Goal: Task Accomplishment & Management: Manage account settings

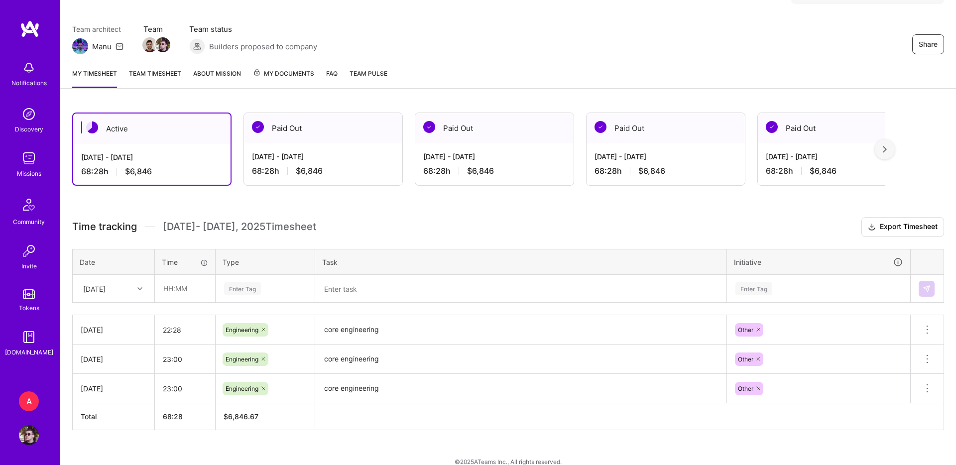
scroll to position [84, 0]
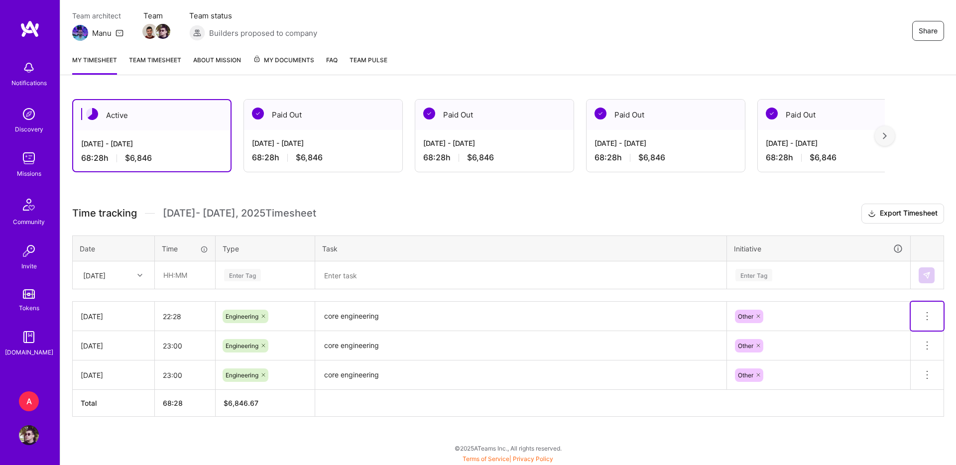
click at [923, 311] on icon at bounding box center [927, 316] width 12 height 12
click at [906, 332] on button "Delete row" at bounding box center [903, 333] width 52 height 24
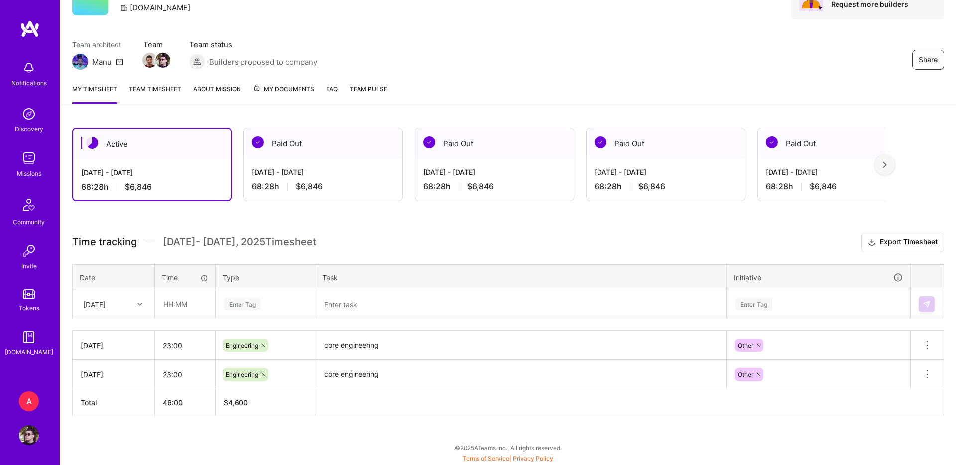
scroll to position [55, 0]
click at [930, 348] on icon at bounding box center [927, 346] width 12 height 12
click at [908, 359] on button "Delete row" at bounding box center [903, 362] width 52 height 24
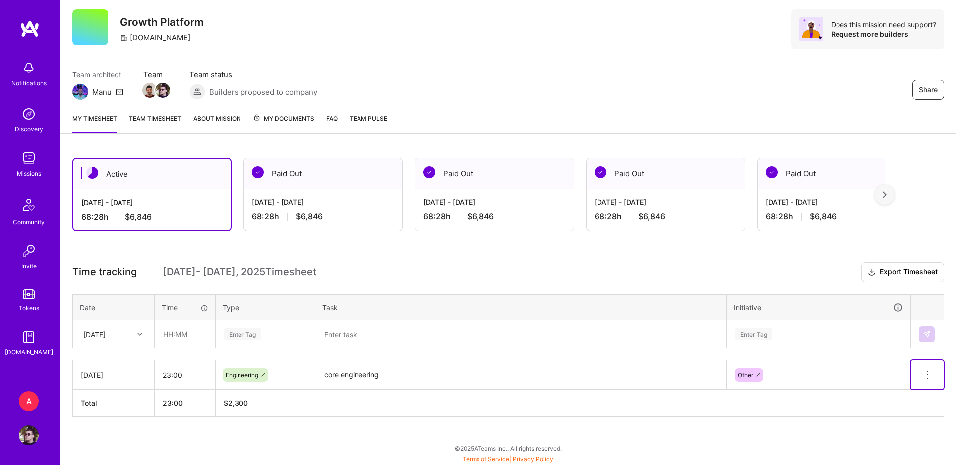
click at [929, 376] on icon at bounding box center [927, 375] width 12 height 12
click at [913, 393] on button "Delete row" at bounding box center [903, 392] width 52 height 24
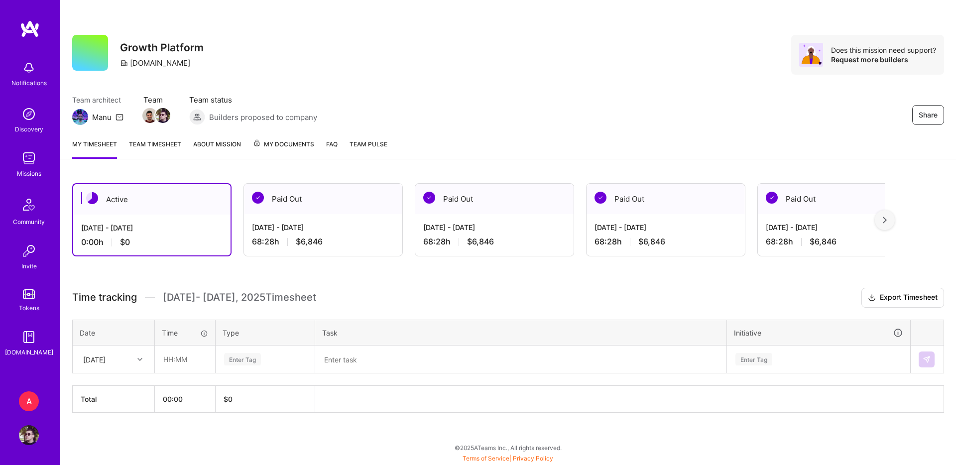
click at [30, 402] on div "A" at bounding box center [29, 401] width 20 height 20
click at [28, 161] on img at bounding box center [29, 158] width 20 height 20
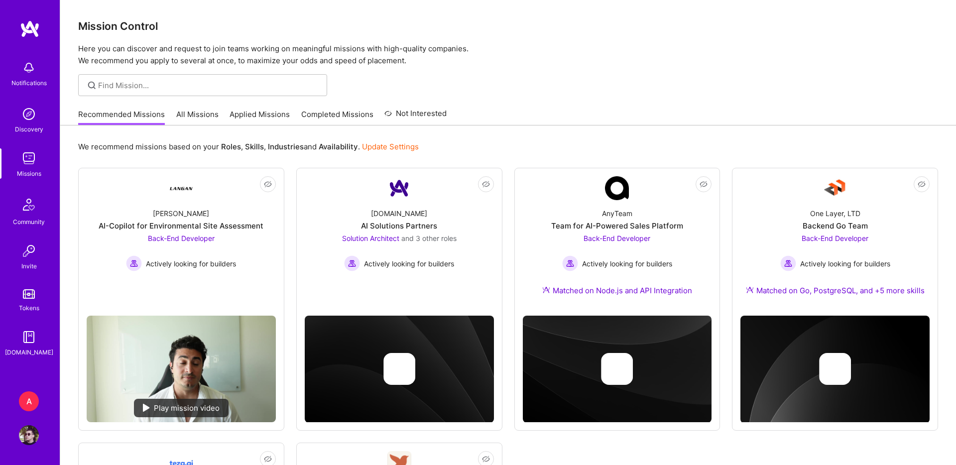
click at [24, 395] on div "A" at bounding box center [29, 401] width 20 height 20
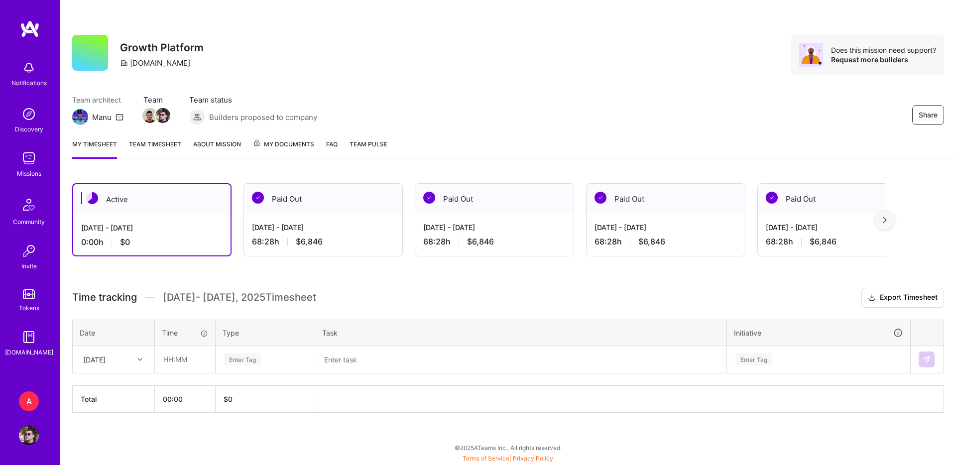
click at [170, 144] on link "Team timesheet" at bounding box center [155, 149] width 52 height 20
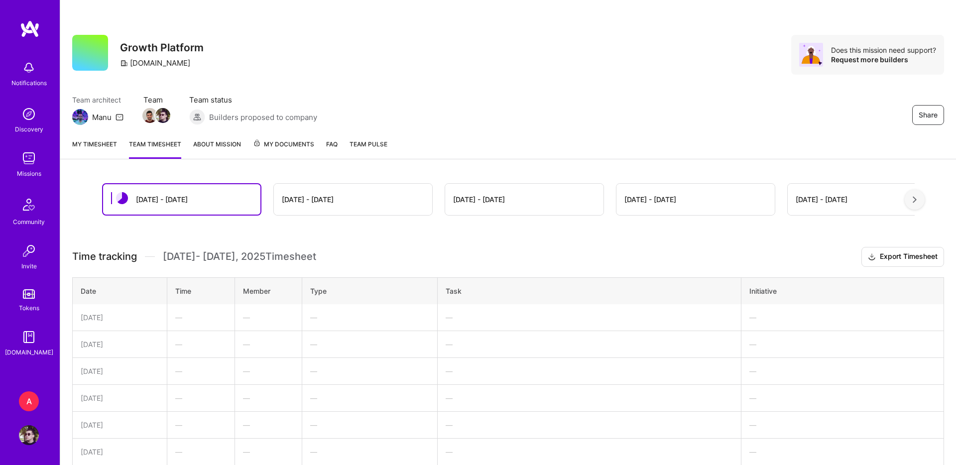
click at [31, 408] on div "A" at bounding box center [29, 401] width 20 height 20
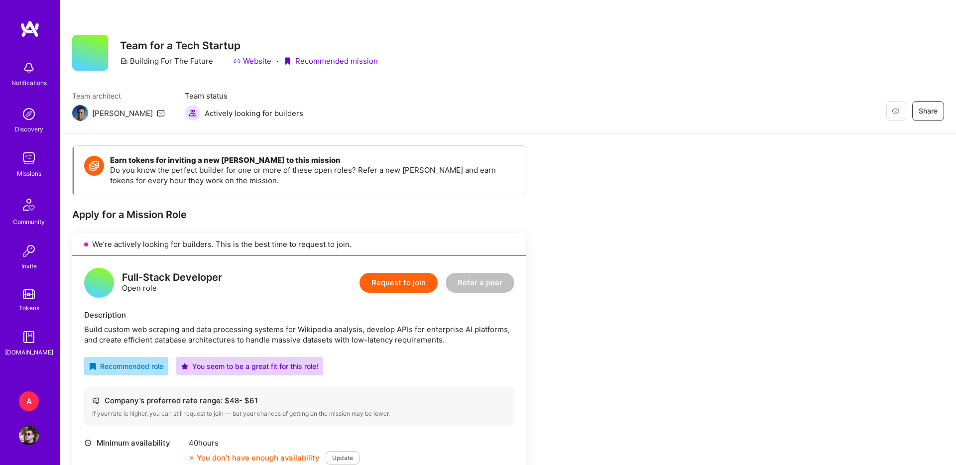
click at [29, 428] on img at bounding box center [29, 435] width 20 height 20
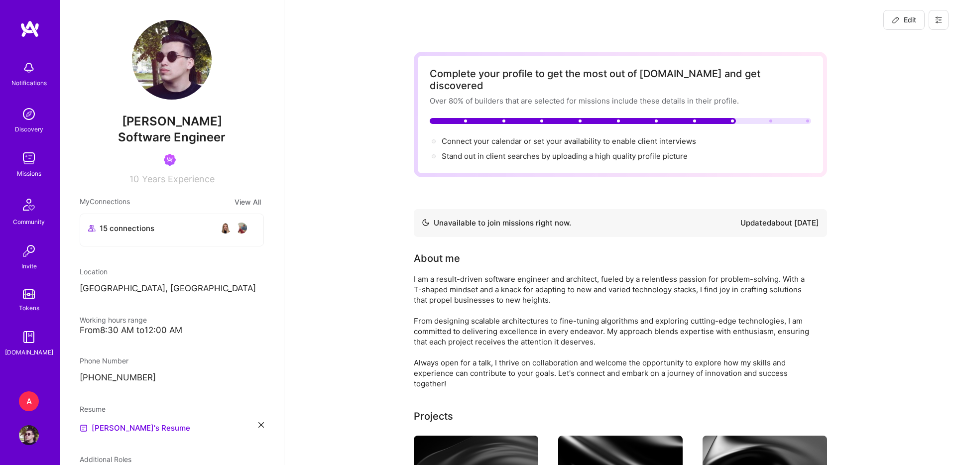
click at [938, 21] on icon at bounding box center [938, 20] width 8 height 8
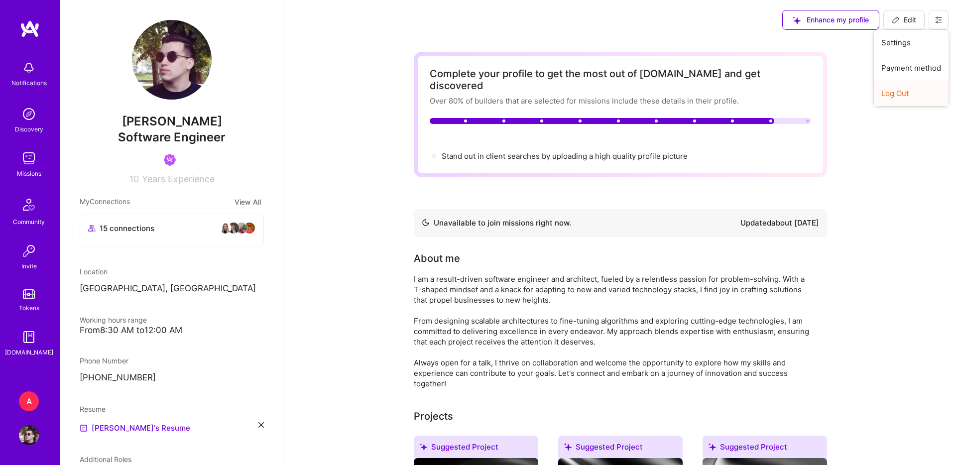
click at [902, 101] on button "Log Out" at bounding box center [911, 93] width 75 height 25
